Goal: Task Accomplishment & Management: Manage account settings

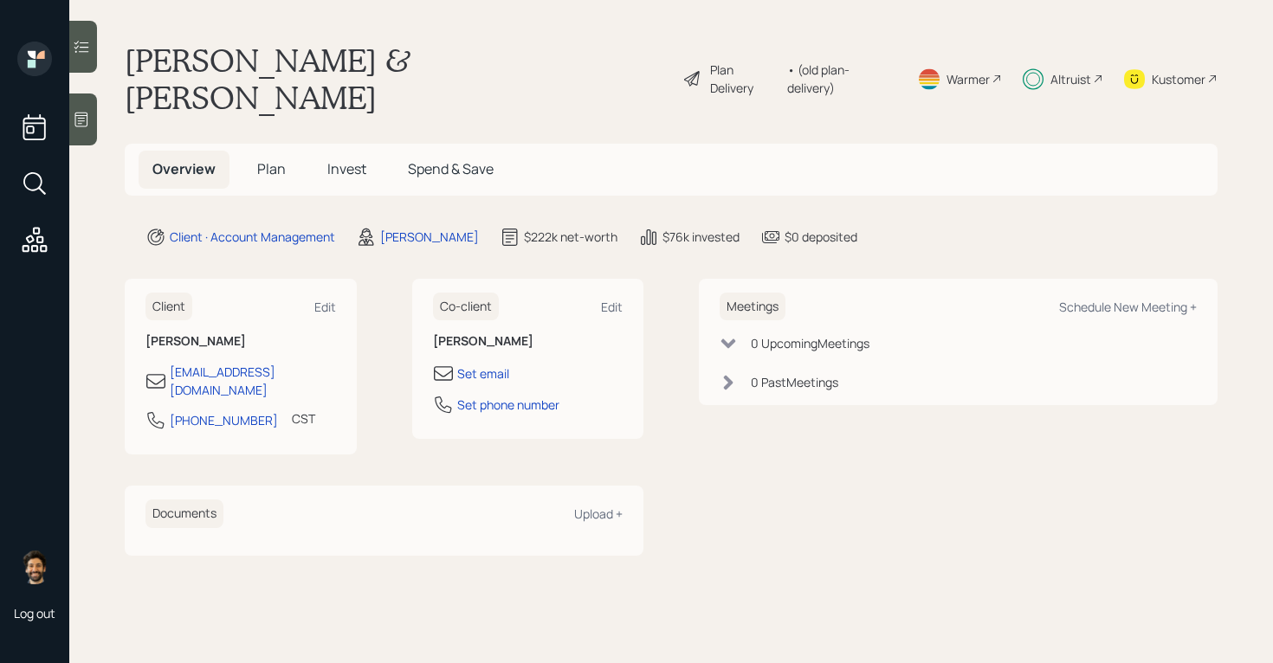
click at [874, 61] on div "• (old plan-delivery)" at bounding box center [841, 79] width 109 height 36
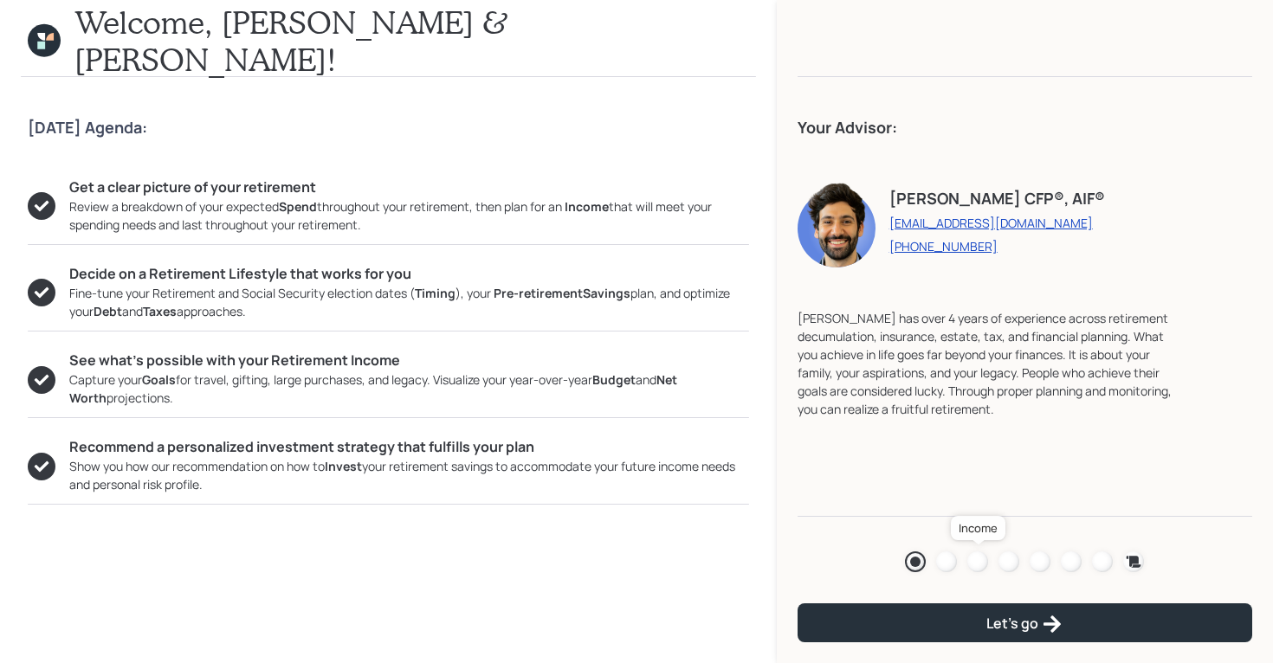
click at [973, 562] on div at bounding box center [977, 562] width 21 height 21
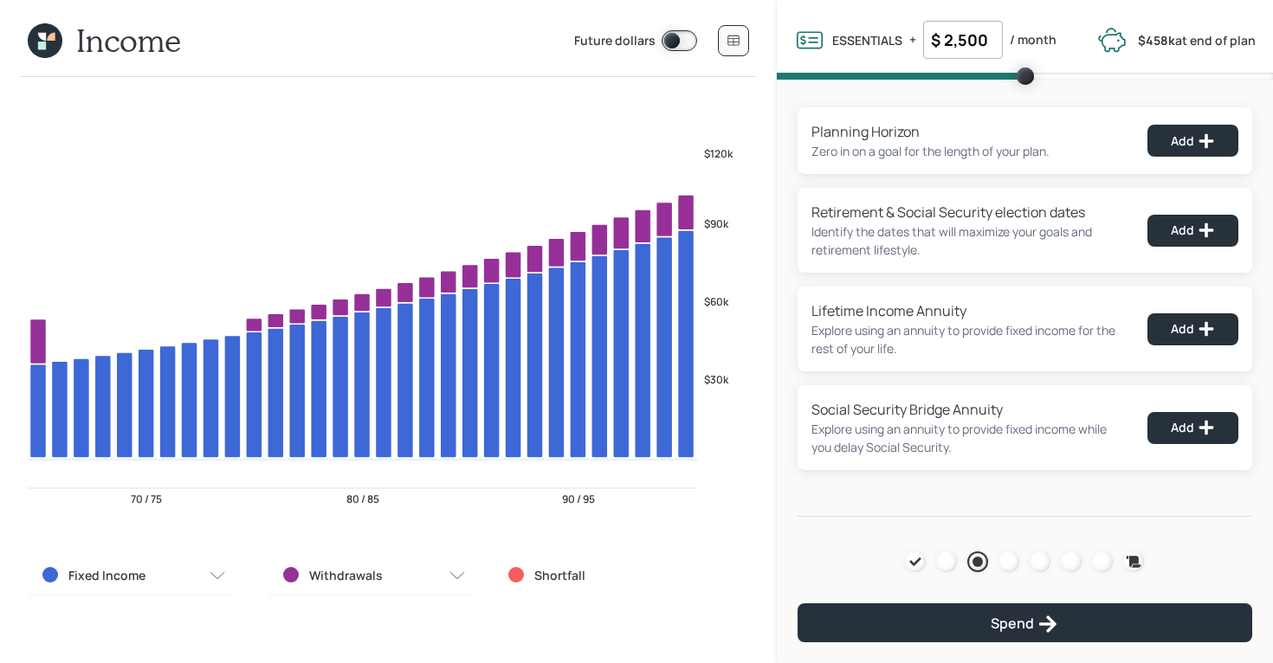
click at [47, 40] on icon at bounding box center [51, 37] width 8 height 8
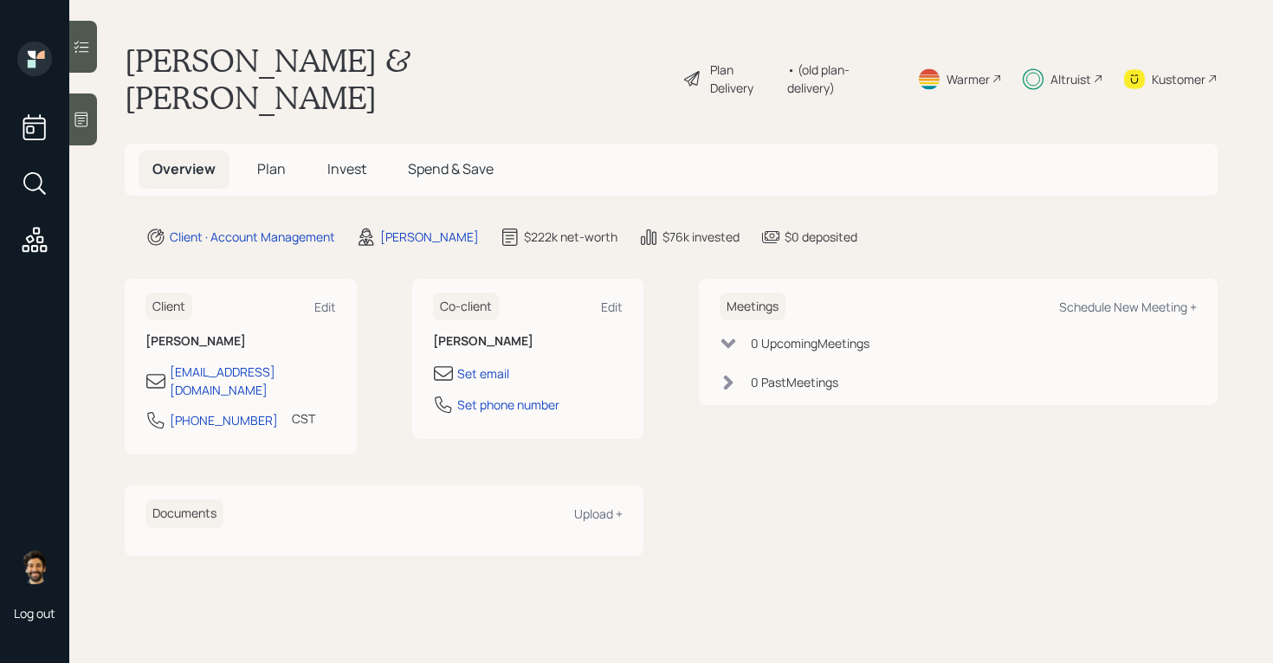
click at [1070, 70] on div "Altruist" at bounding box center [1070, 79] width 41 height 18
click at [856, 61] on div "• (old plan-delivery)" at bounding box center [841, 79] width 109 height 36
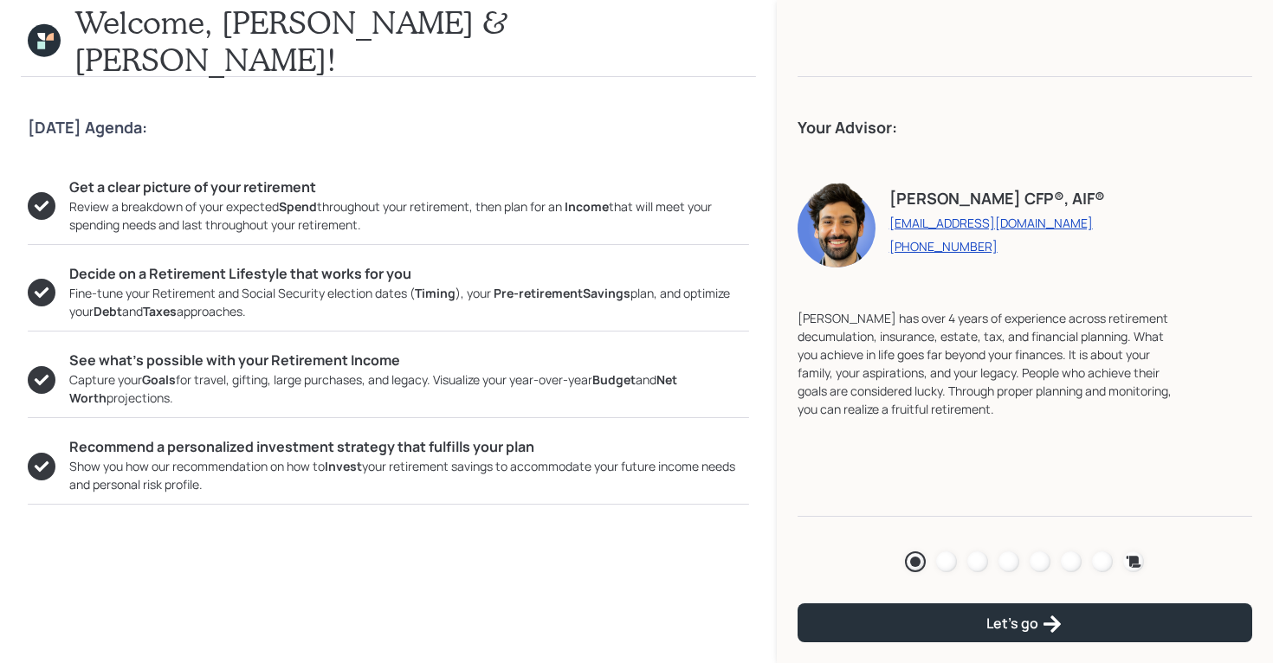
click at [39, 40] on icon at bounding box center [44, 40] width 33 height 33
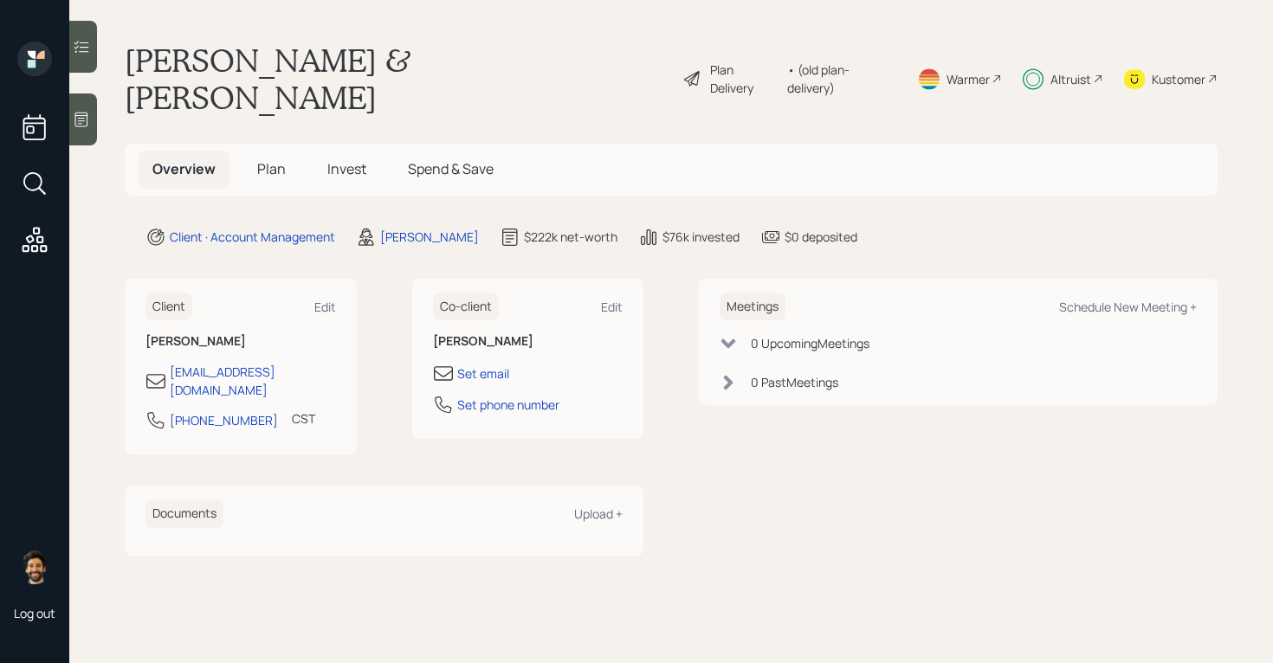
click at [268, 159] on span "Plan" at bounding box center [271, 168] width 29 height 19
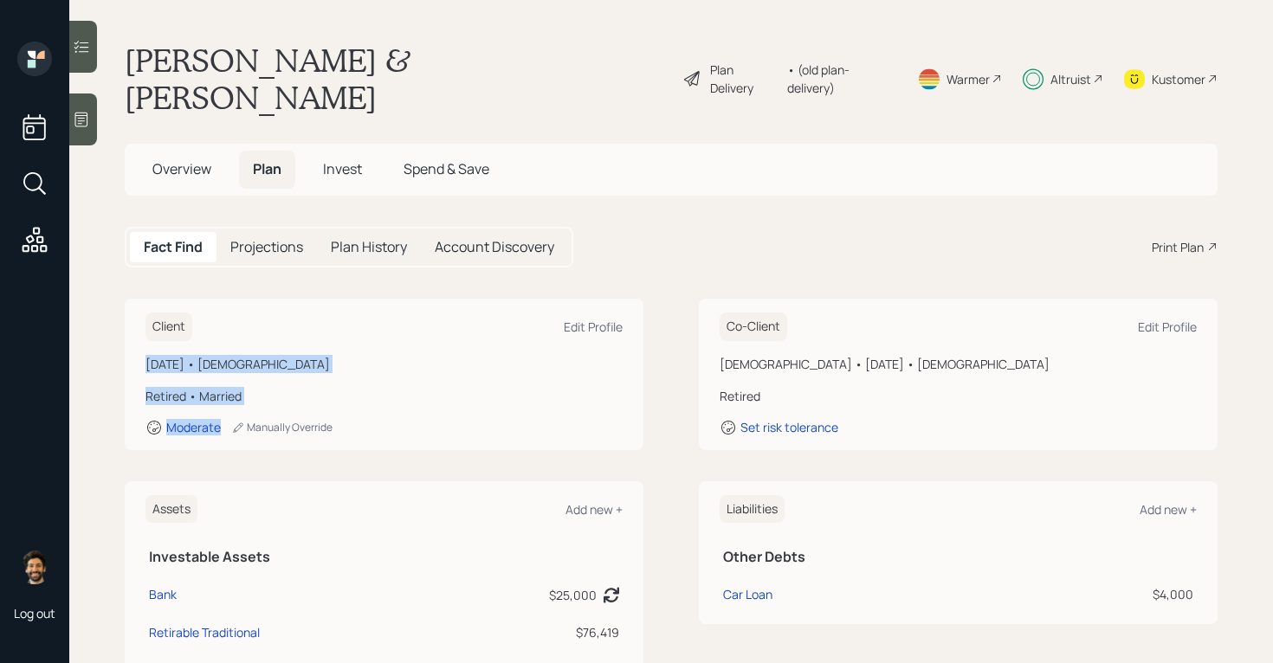
drag, startPoint x: 227, startPoint y: 391, endPoint x: 144, endPoint y: 309, distance: 117.0
click at [144, 309] on div "Client Edit Profile [DATE] • [DEMOGRAPHIC_DATA] Retired • Married Moderate Manu…" at bounding box center [384, 375] width 519 height 152
click at [169, 313] on h6 "Client" at bounding box center [168, 327] width 47 height 29
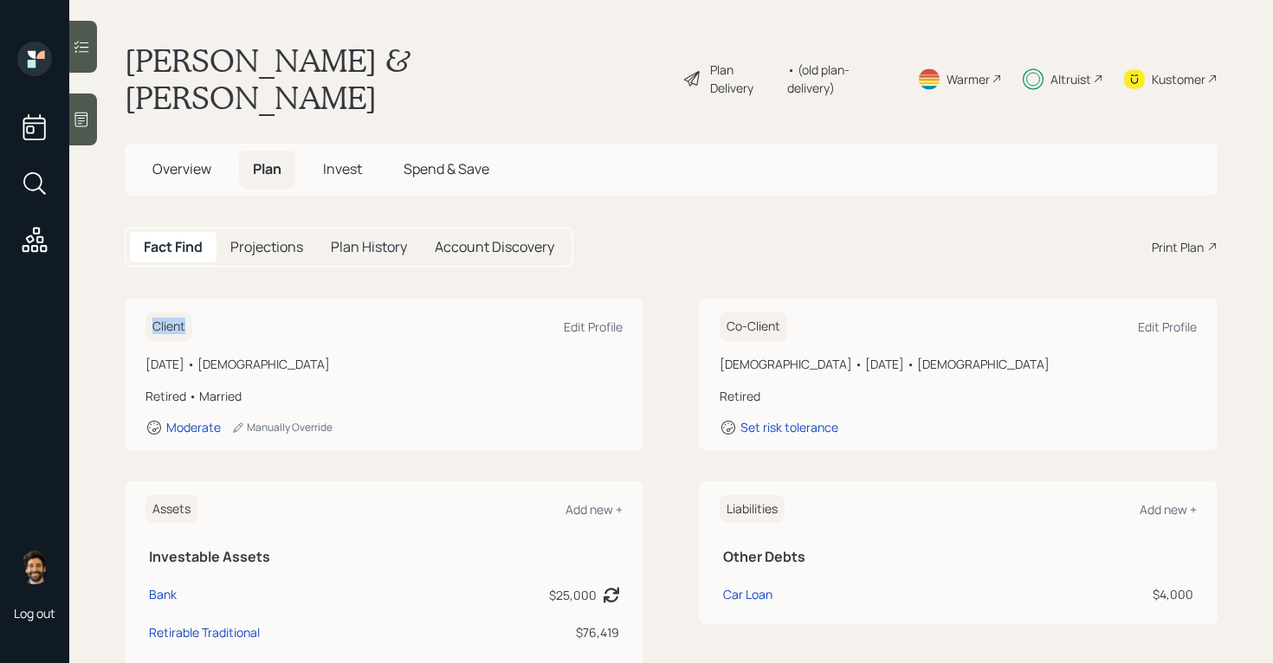
click at [169, 313] on h6 "Client" at bounding box center [168, 327] width 47 height 29
